Goal: Transaction & Acquisition: Book appointment/travel/reservation

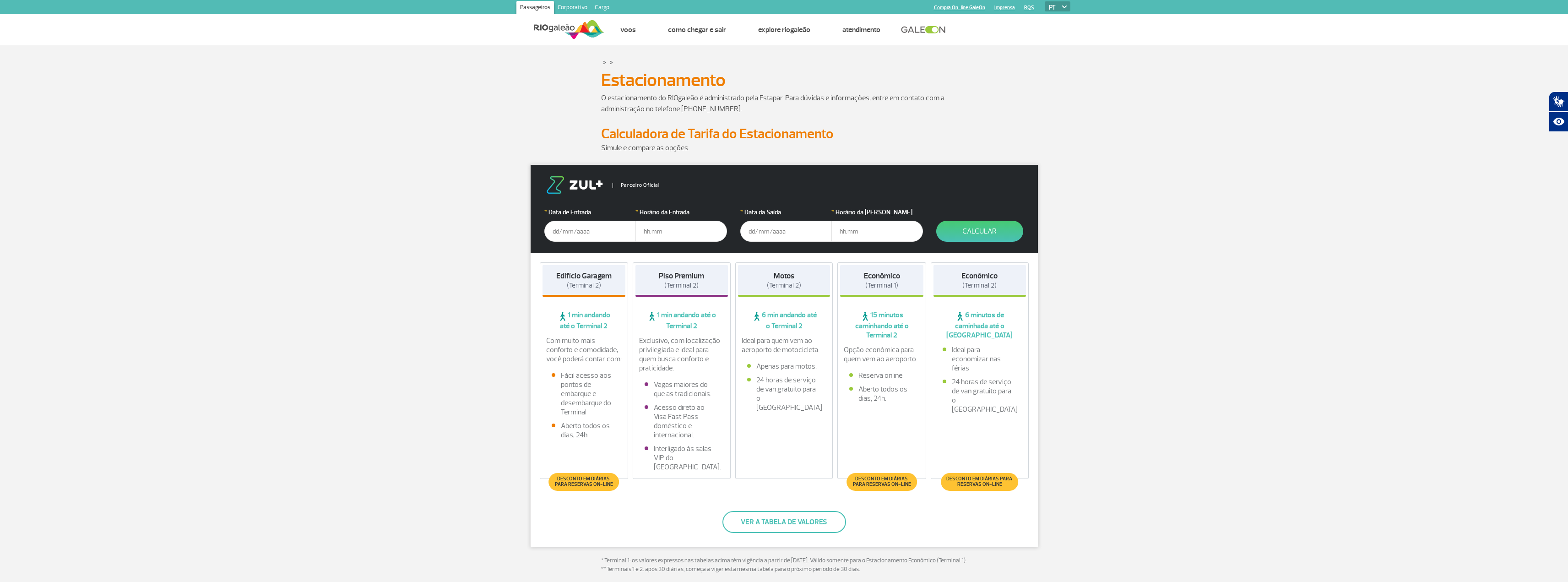
click at [550, 234] on input "text" at bounding box center [590, 231] width 91 height 21
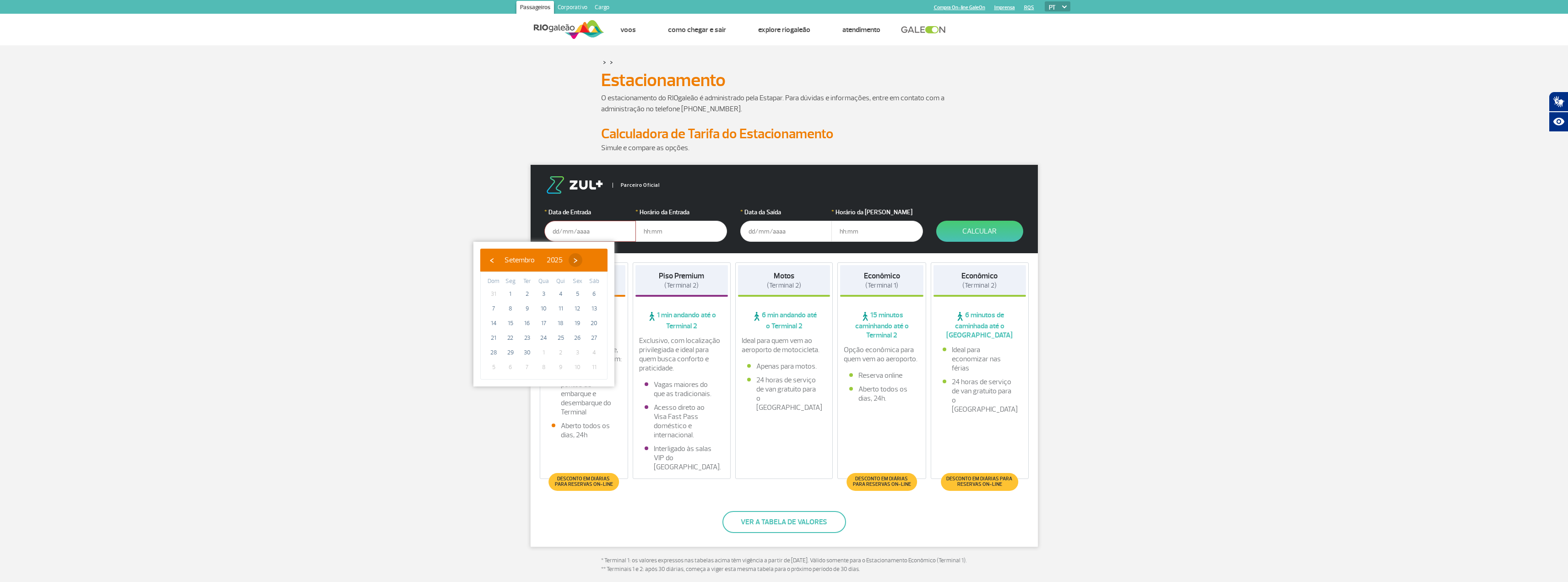
click at [583, 262] on span "›" at bounding box center [575, 260] width 14 height 14
click at [577, 260] on span "›" at bounding box center [570, 260] width 14 height 14
click at [492, 259] on span "‹" at bounding box center [491, 260] width 14 height 14
click at [579, 321] on span "17" at bounding box center [577, 323] width 15 height 15
type input "[DATE]"
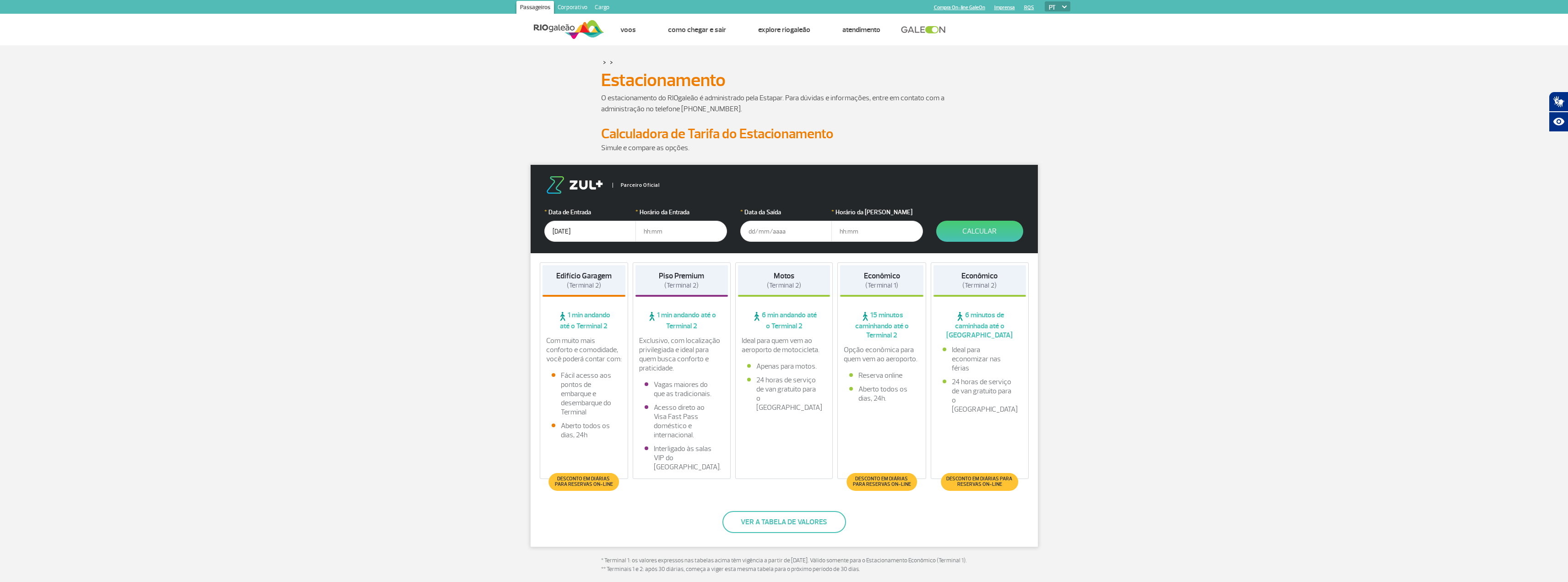
click at [646, 230] on input "text" at bounding box center [681, 231] width 91 height 21
type input "14:00"
click at [749, 232] on input "text" at bounding box center [786, 231] width 91 height 21
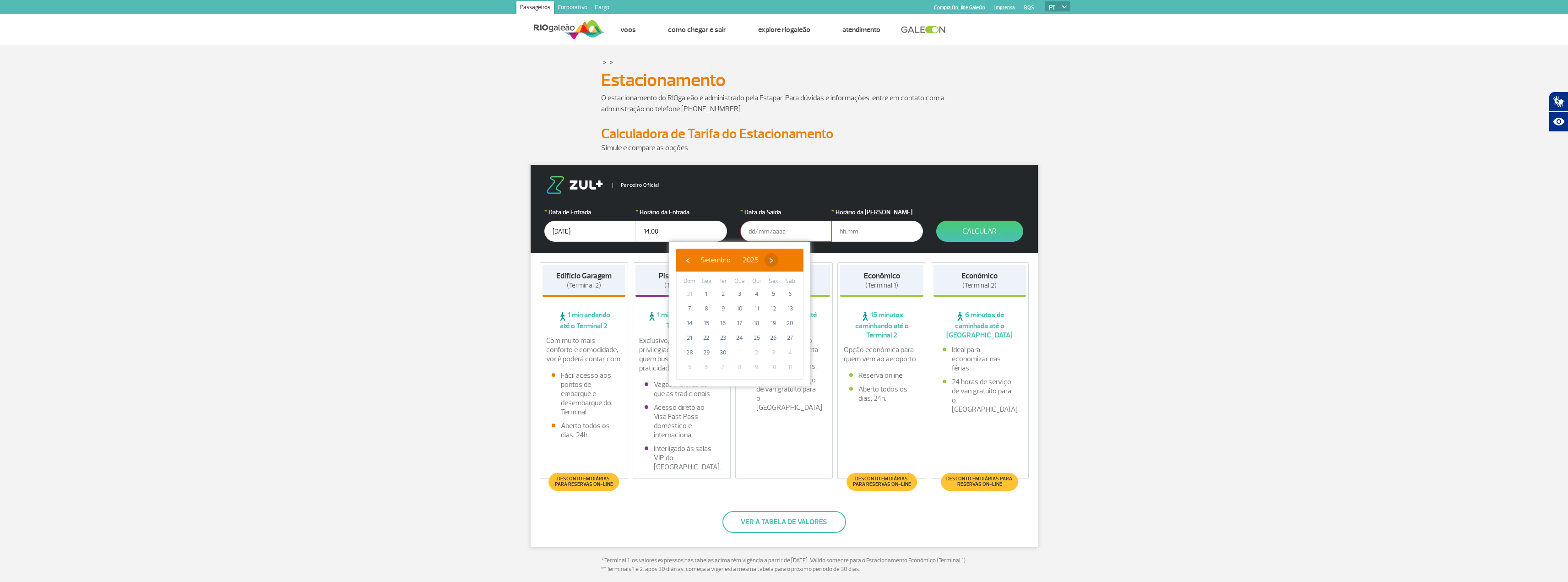
click at [779, 261] on span "›" at bounding box center [771, 260] width 14 height 14
click at [706, 354] on span "27" at bounding box center [706, 352] width 15 height 15
type input "[DATE]"
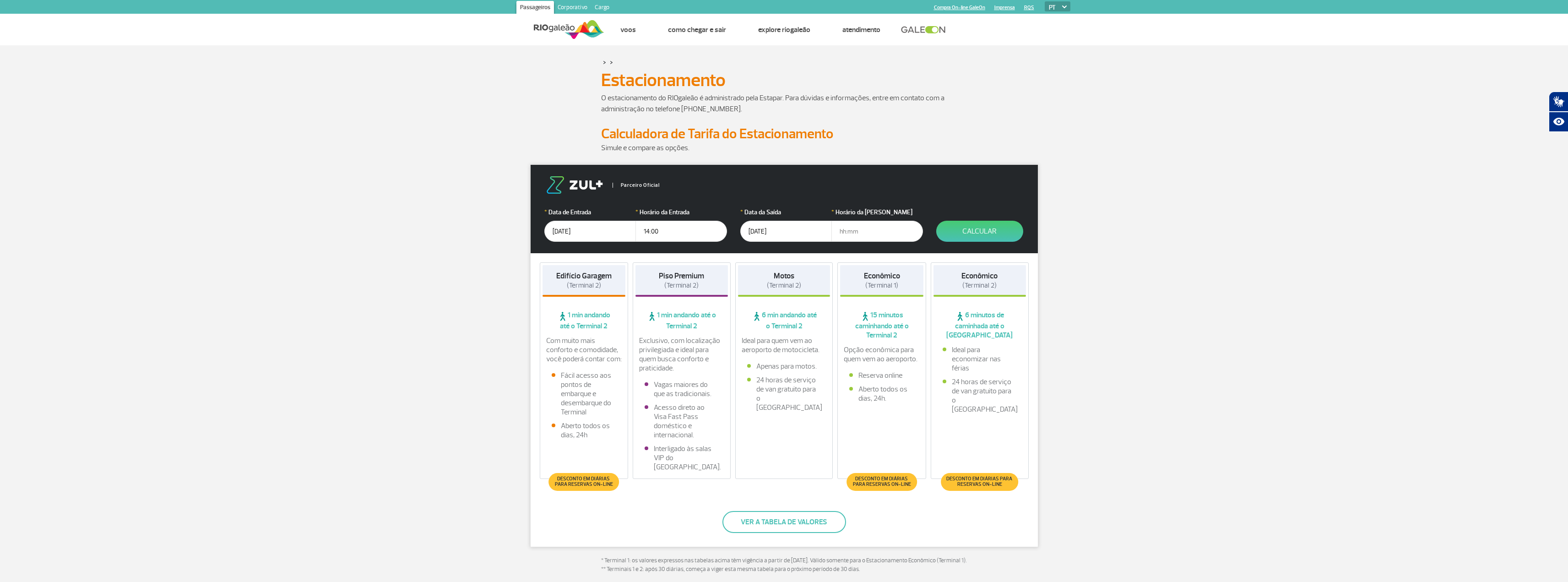
click at [841, 234] on input "text" at bounding box center [877, 231] width 91 height 21
type input "02:00"
drag, startPoint x: 786, startPoint y: 231, endPoint x: 755, endPoint y: 233, distance: 31.1
click at [755, 233] on input "[DATE]" at bounding box center [786, 231] width 91 height 21
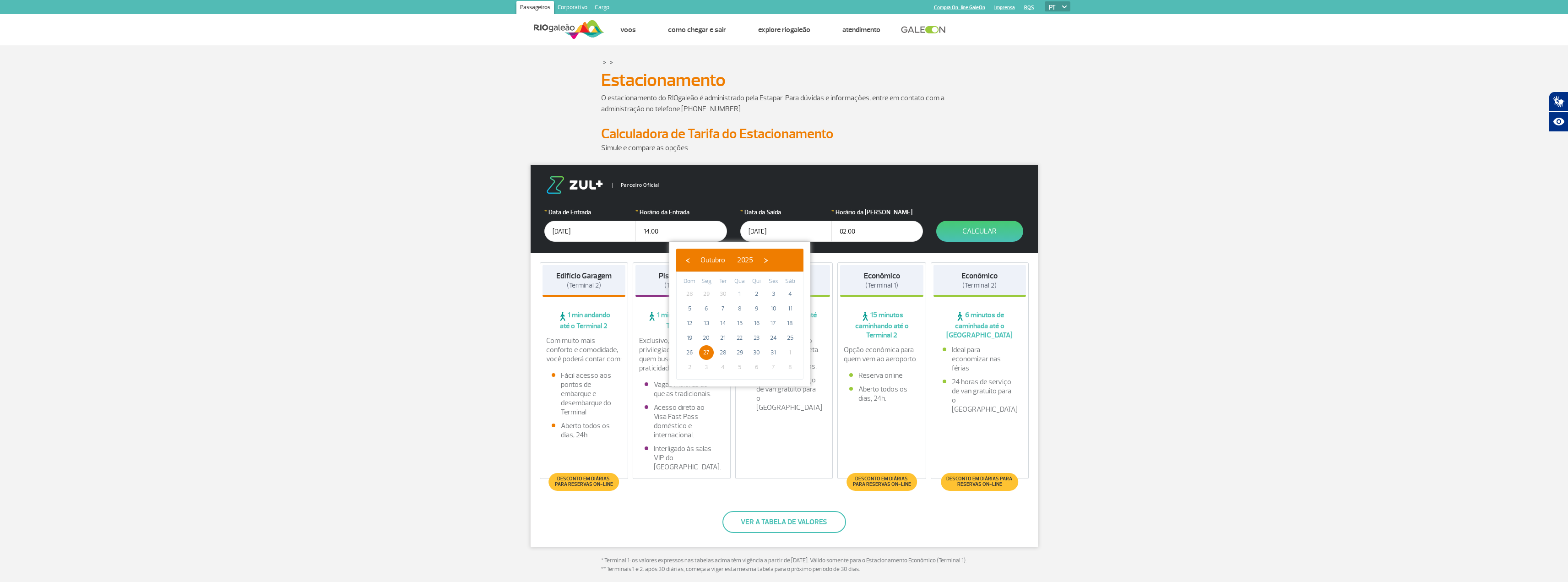
click at [912, 193] on div "Parceiro Oficial" at bounding box center [784, 185] width 480 height 18
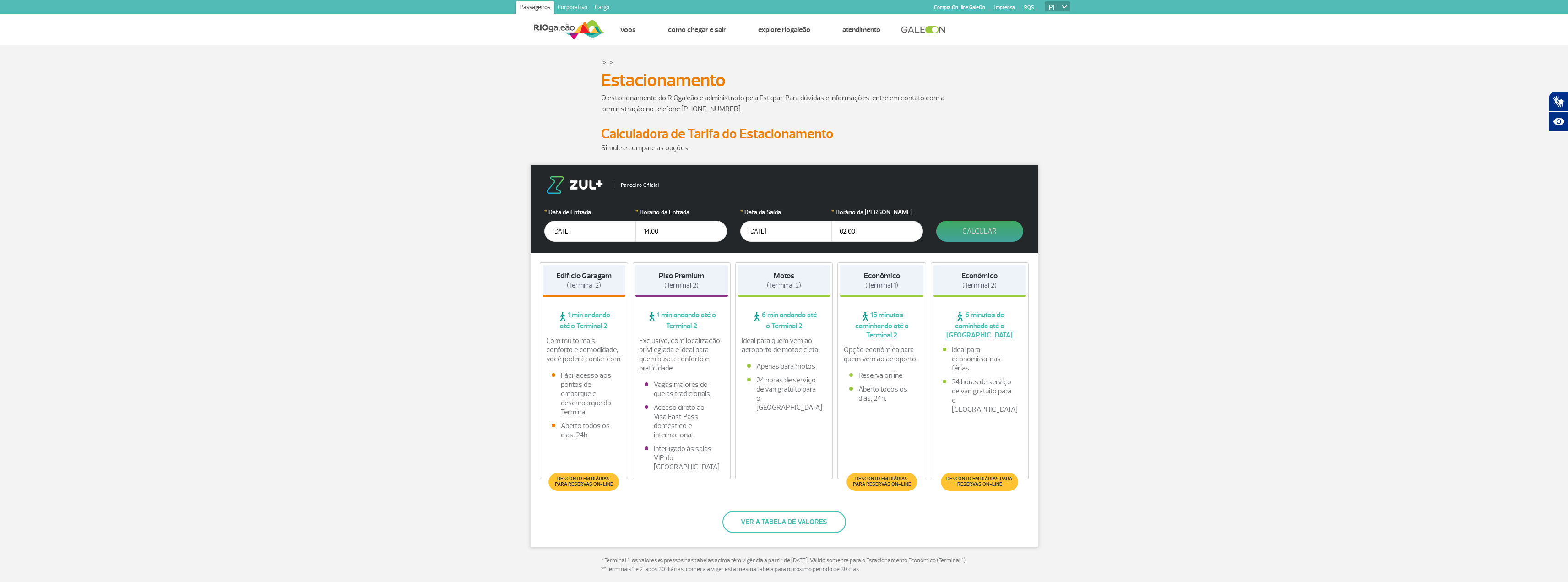
click at [989, 230] on button "Calcular" at bounding box center [979, 231] width 87 height 21
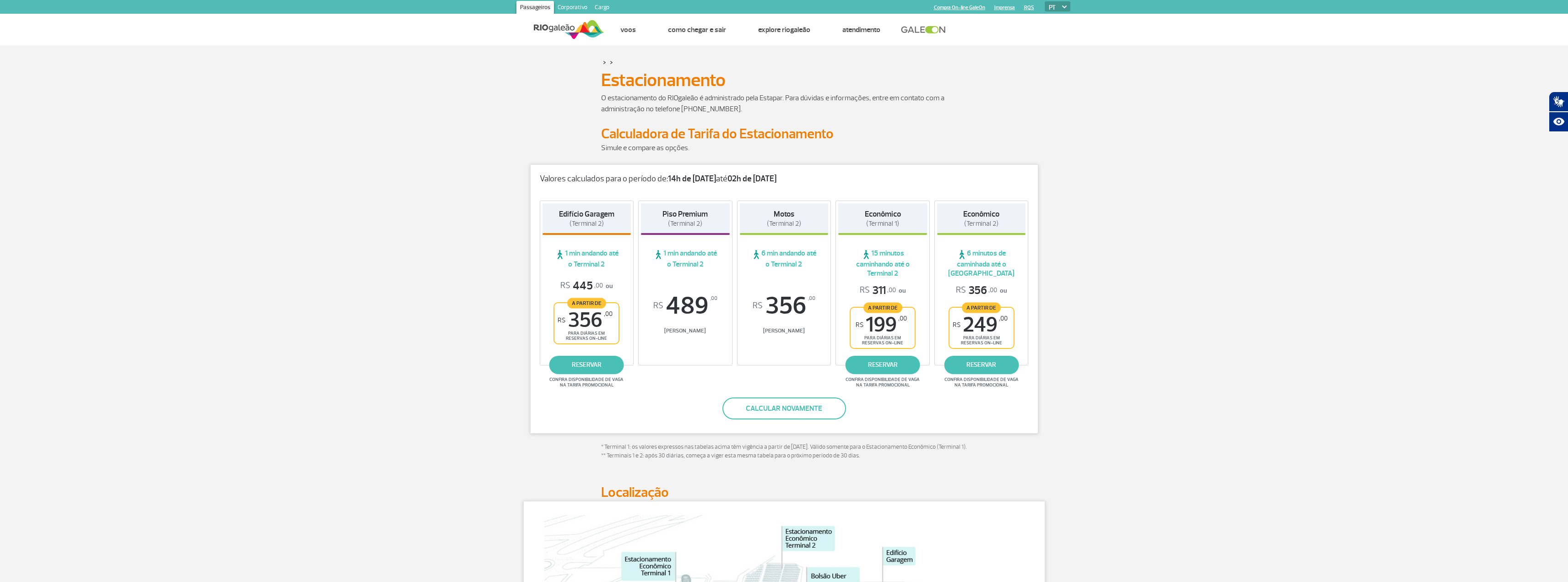
drag, startPoint x: 970, startPoint y: 214, endPoint x: 1006, endPoint y: 224, distance: 37.4
click at [1006, 224] on div "Econômico (Terminal 2)" at bounding box center [982, 219] width 89 height 32
drag, startPoint x: 999, startPoint y: 226, endPoint x: 953, endPoint y: 216, distance: 47.1
click at [953, 216] on div "Econômico (Terminal 2)" at bounding box center [982, 219] width 89 height 32
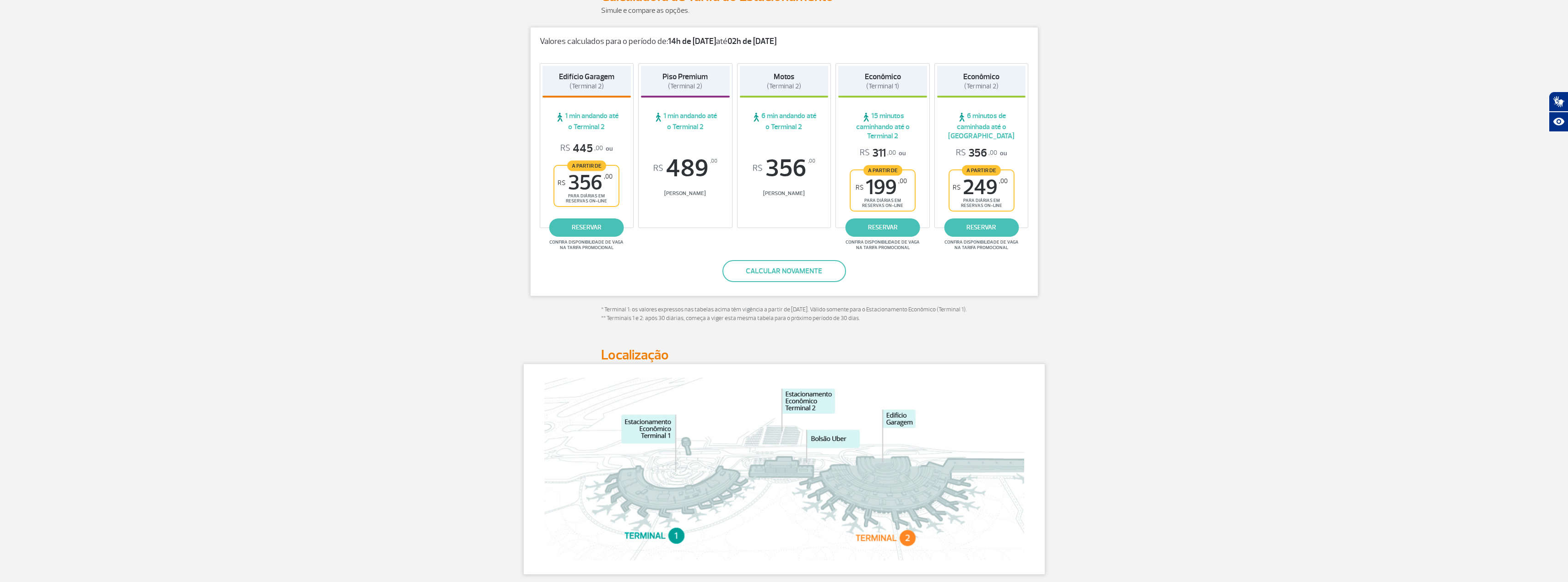
scroll to position [46, 0]
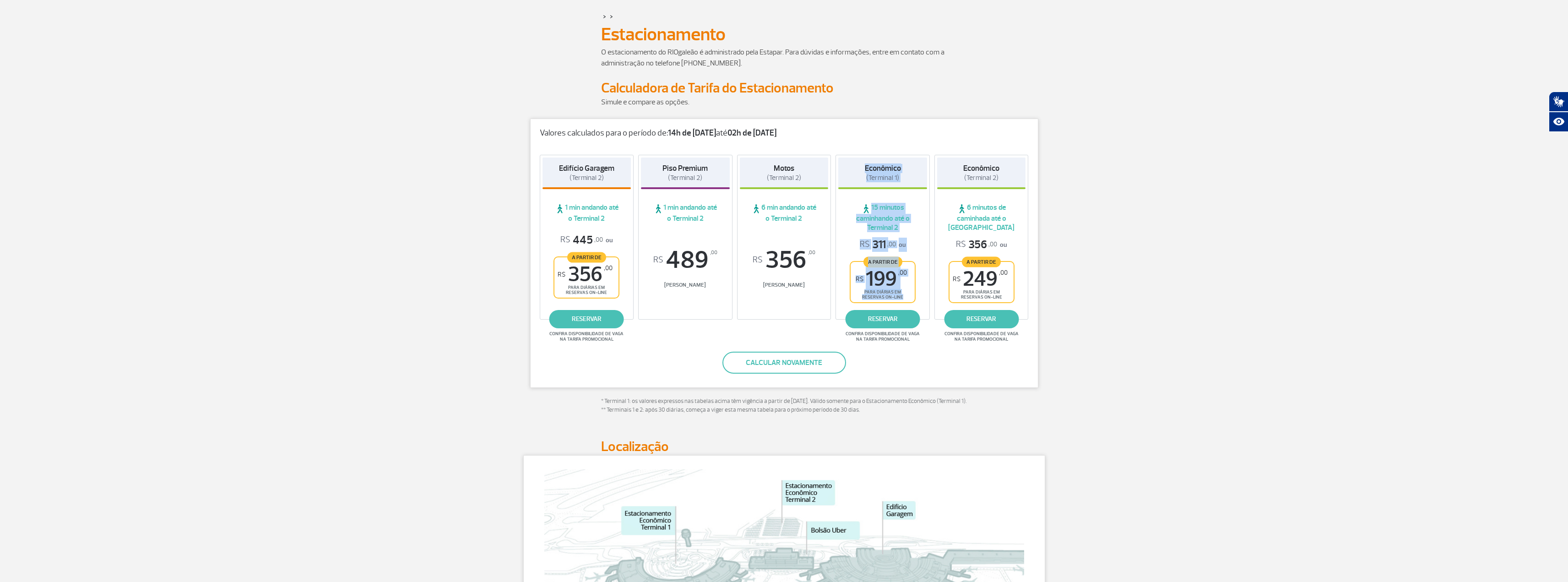
drag, startPoint x: 863, startPoint y: 167, endPoint x: 923, endPoint y: 308, distance: 153.2
click at [923, 308] on div "Econômico (Terminal 1) 15 minutos caminhando até o Terminal 2 R$ 311 ,00 ou A p…" at bounding box center [883, 237] width 94 height 165
click at [1007, 228] on span "6 minutos de caminhada até o [GEOGRAPHIC_DATA]" at bounding box center [982, 217] width 89 height 29
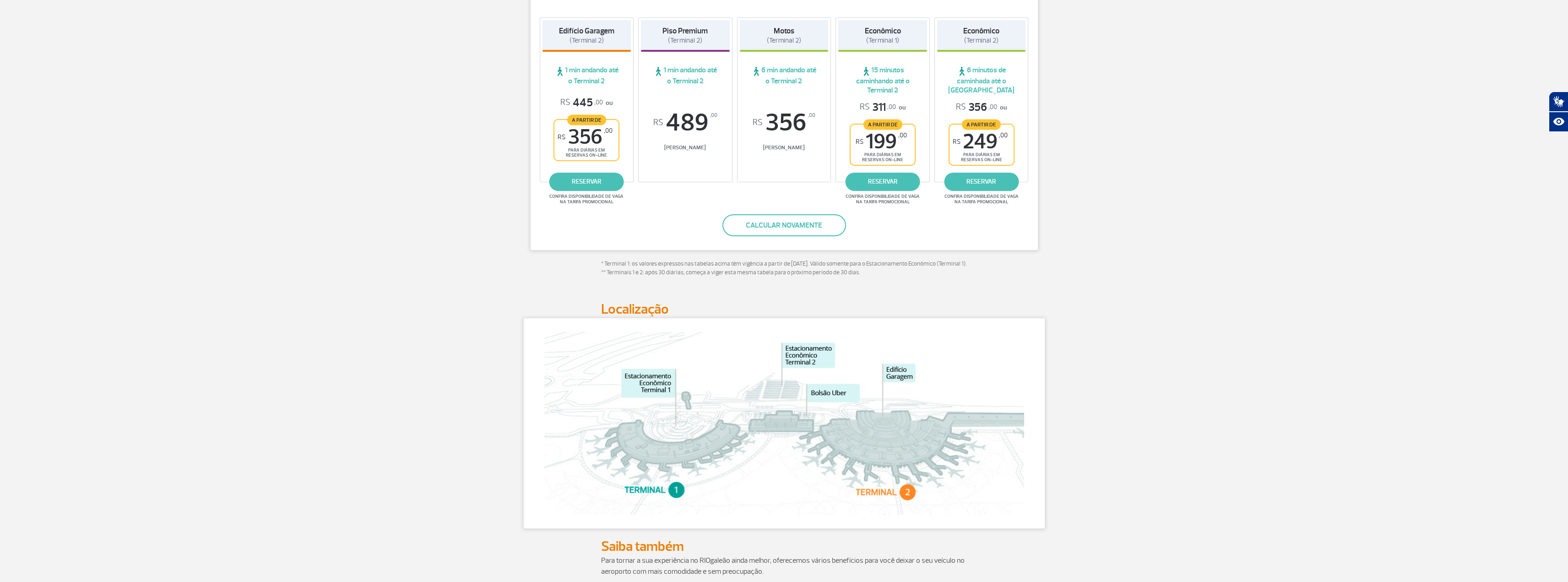
click at [785, 401] on img at bounding box center [784, 423] width 480 height 183
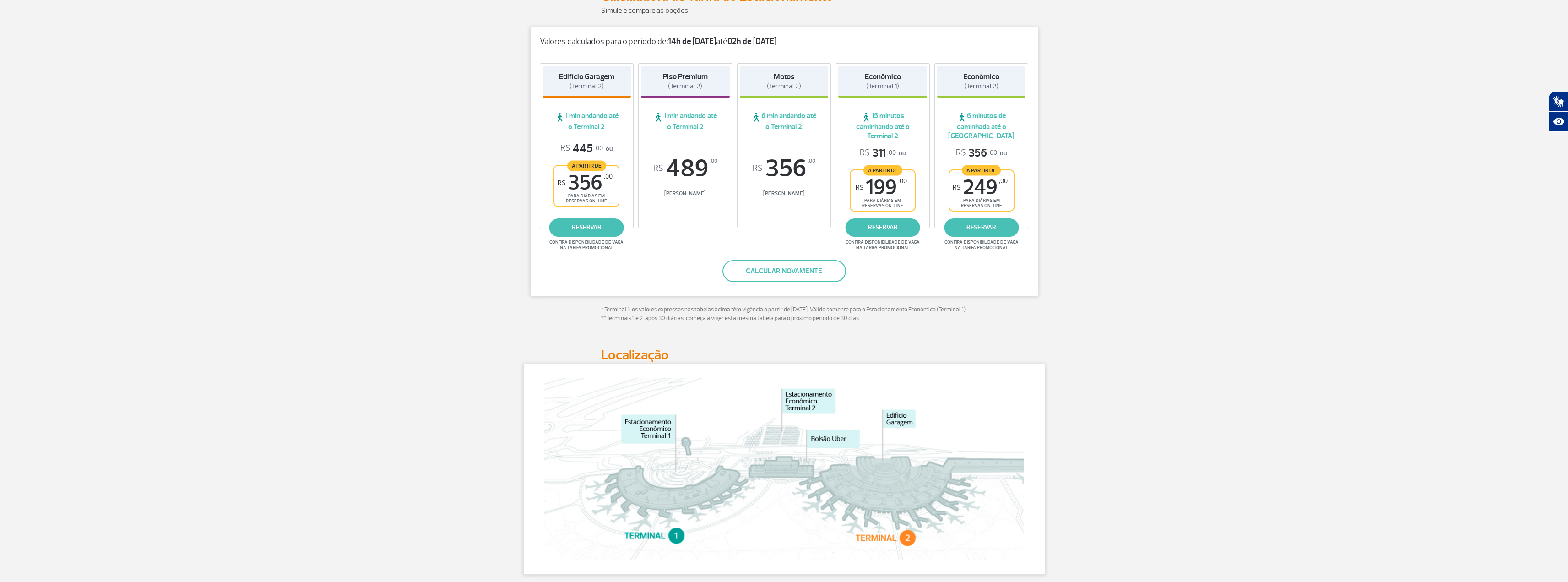
scroll to position [0, 0]
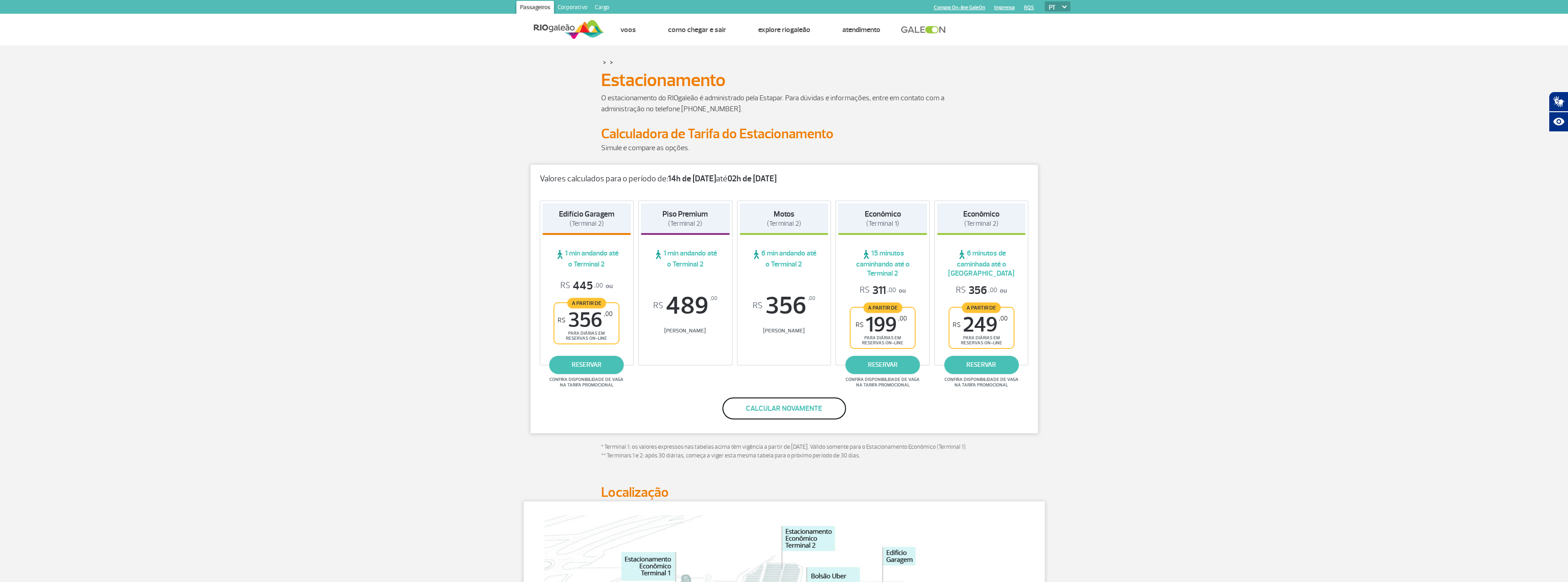
click at [788, 405] on button "Calcular novamente" at bounding box center [784, 408] width 124 height 22
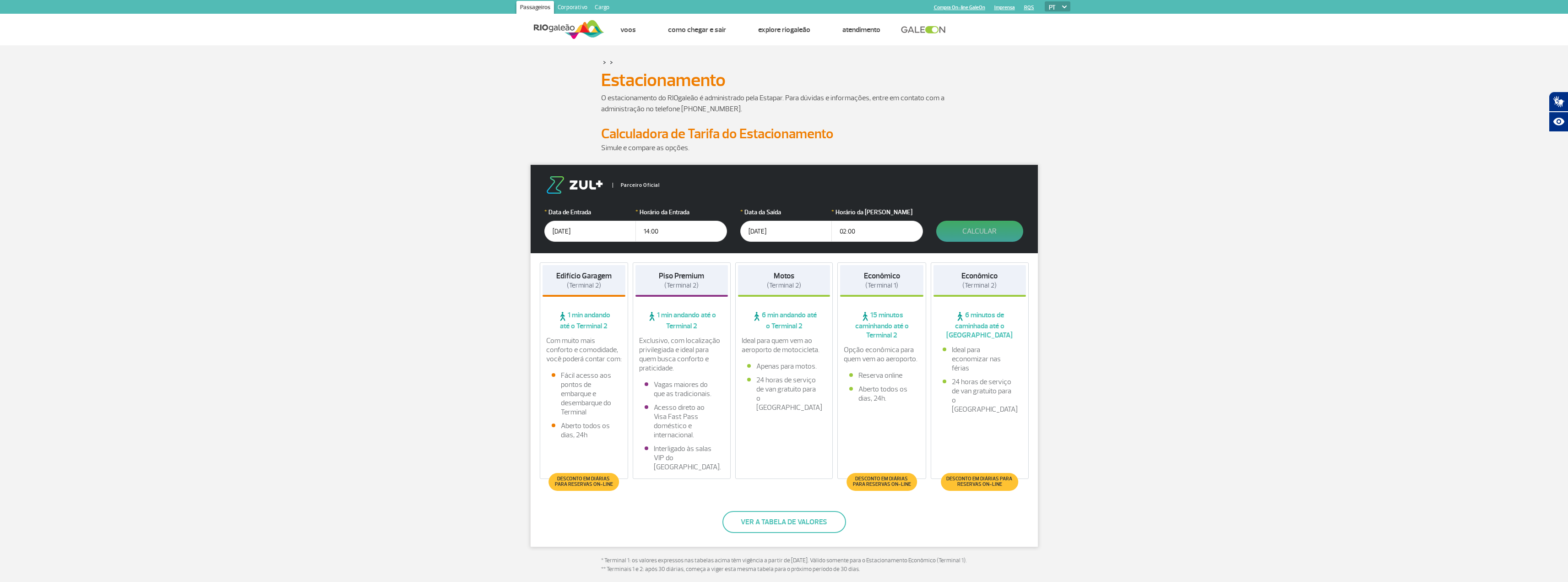
click at [992, 237] on button "Calcular" at bounding box center [979, 231] width 87 height 21
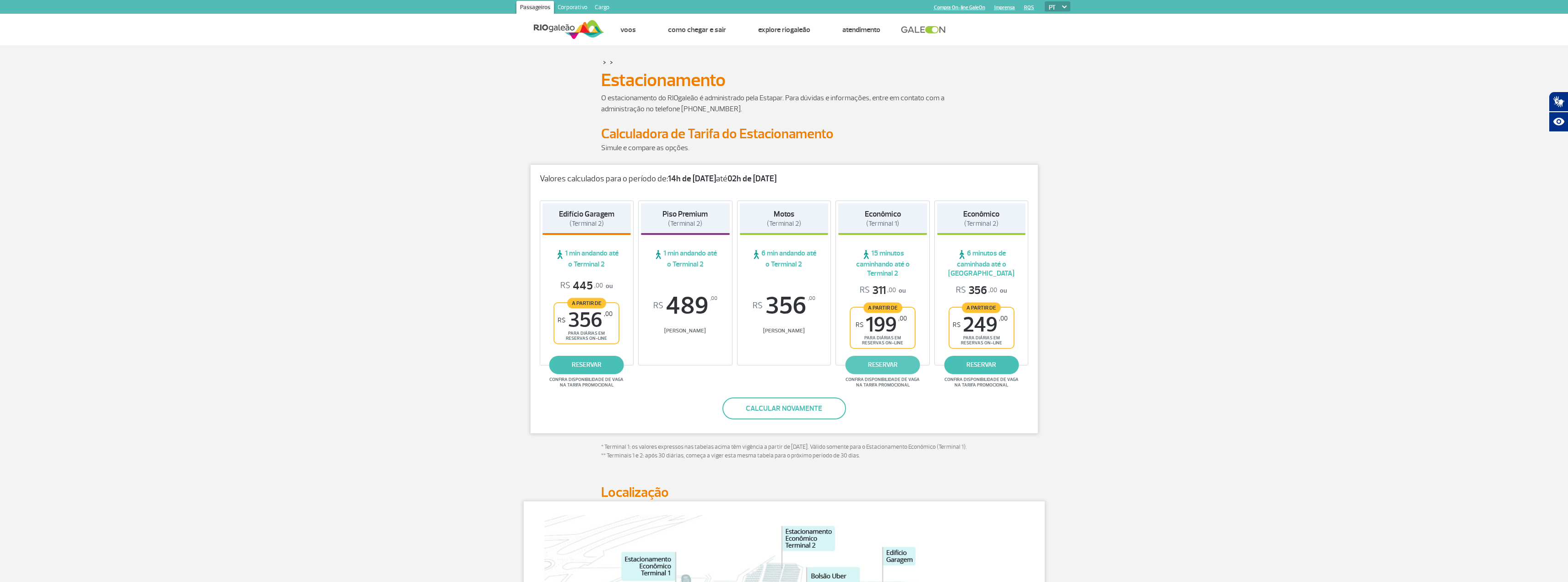
click at [902, 361] on link "reservar" at bounding box center [883, 365] width 75 height 18
